Goal: Leave review/rating

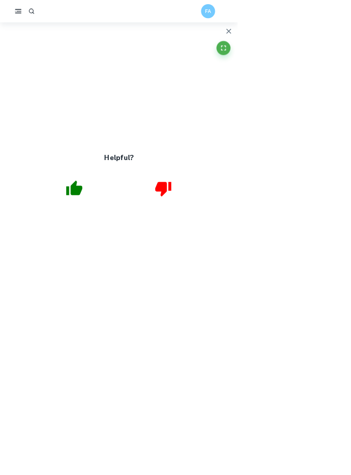
scroll to position [972, 0]
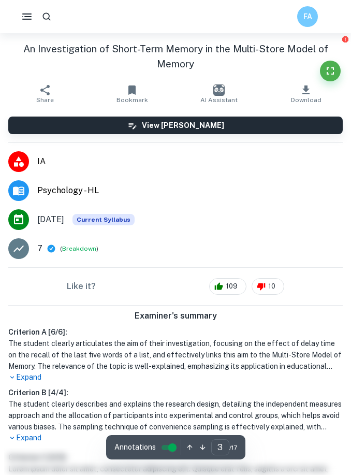
scroll to position [939, 0]
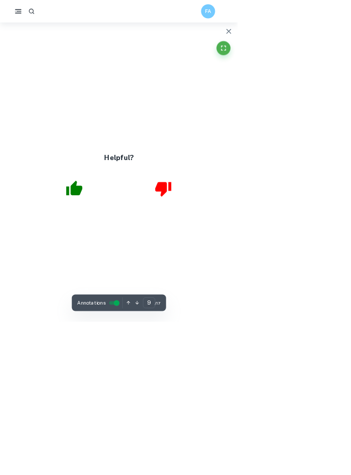
type input "8"
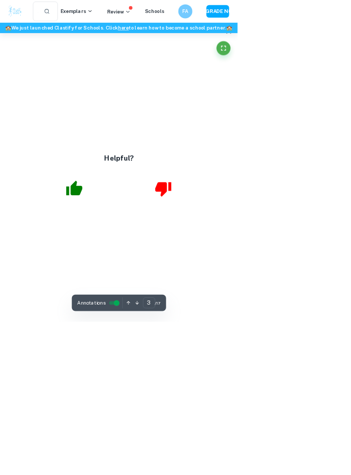
type input "4"
